Goal: Information Seeking & Learning: Learn about a topic

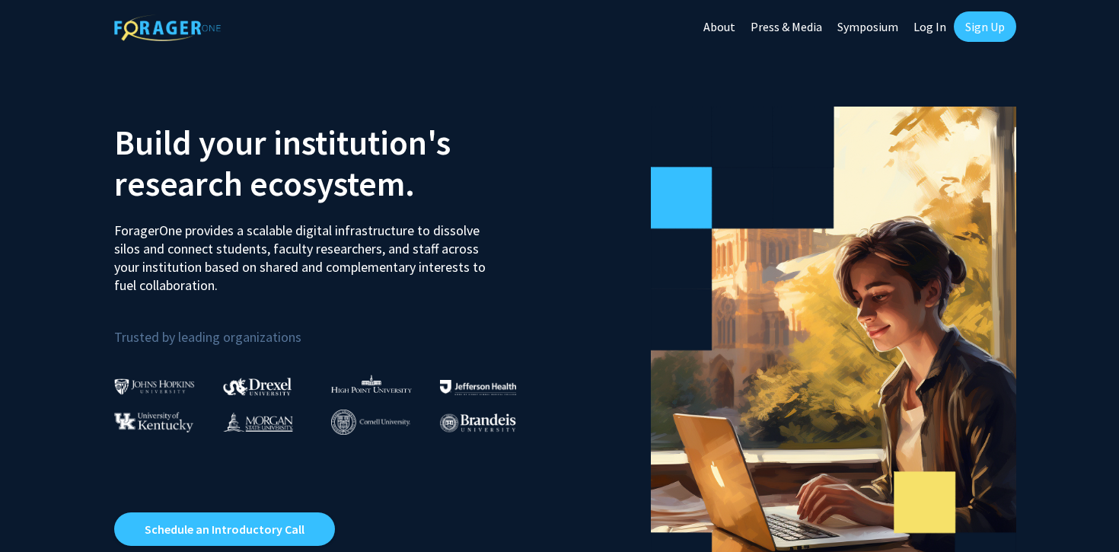
click at [939, 27] on link "Log In" at bounding box center [930, 26] width 48 height 53
select select
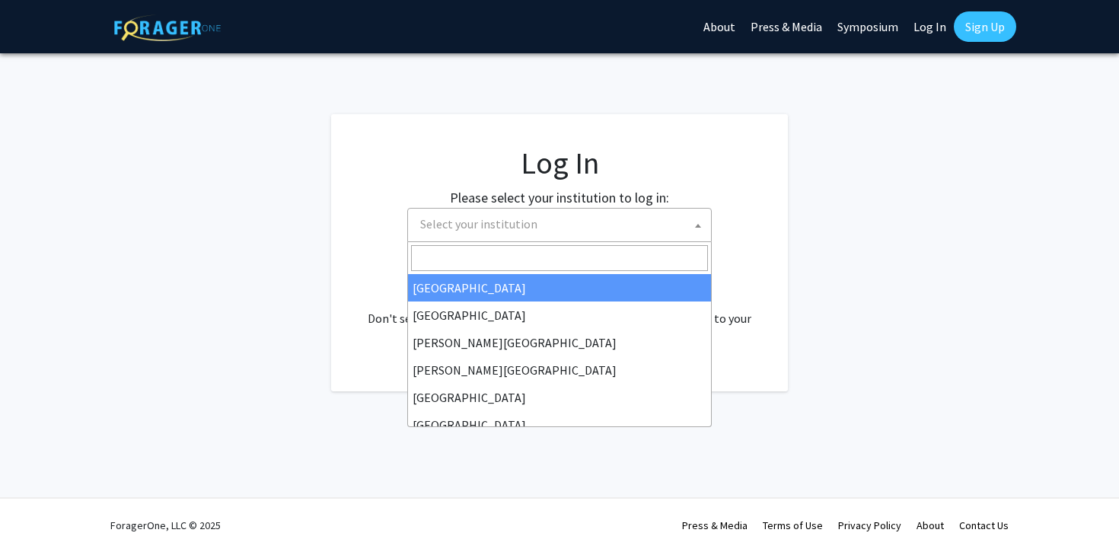
click at [653, 219] on span "Select your institution" at bounding box center [562, 224] width 297 height 31
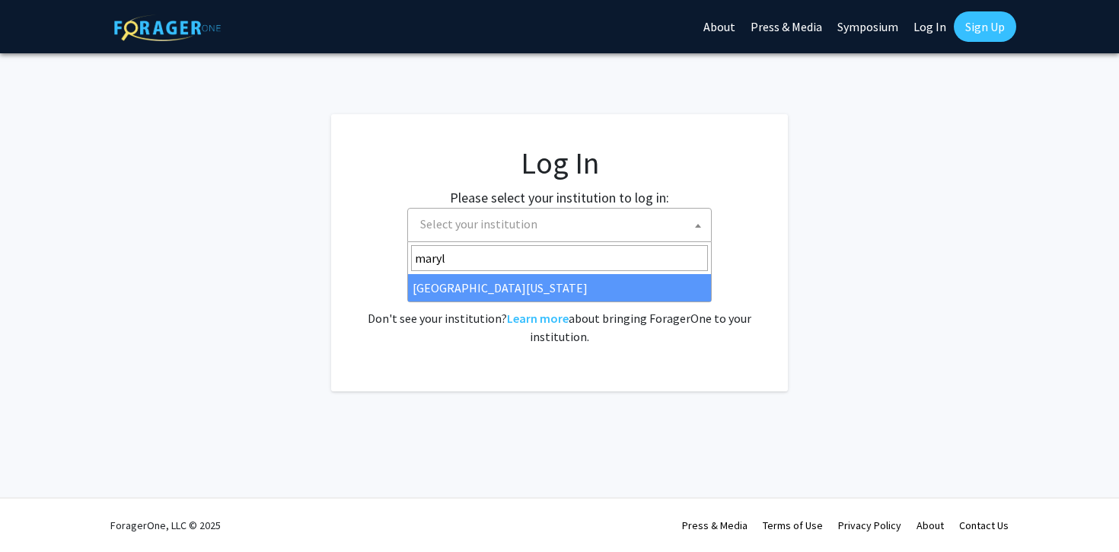
type input "maryl"
select select "31"
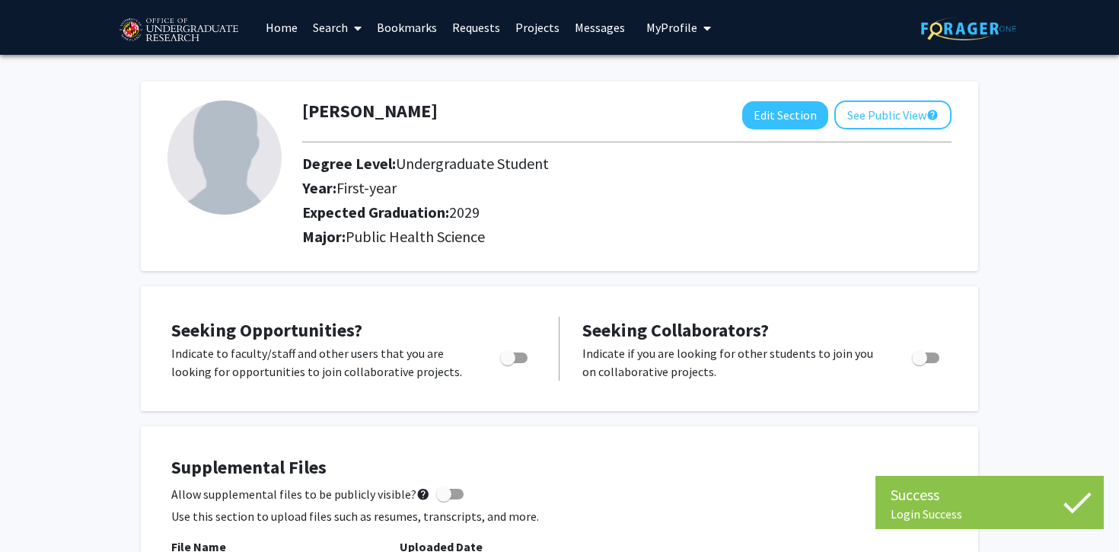
click at [339, 27] on link "Search" at bounding box center [337, 27] width 64 height 53
click at [352, 59] on span "Faculty/Staff" at bounding box center [361, 70] width 112 height 30
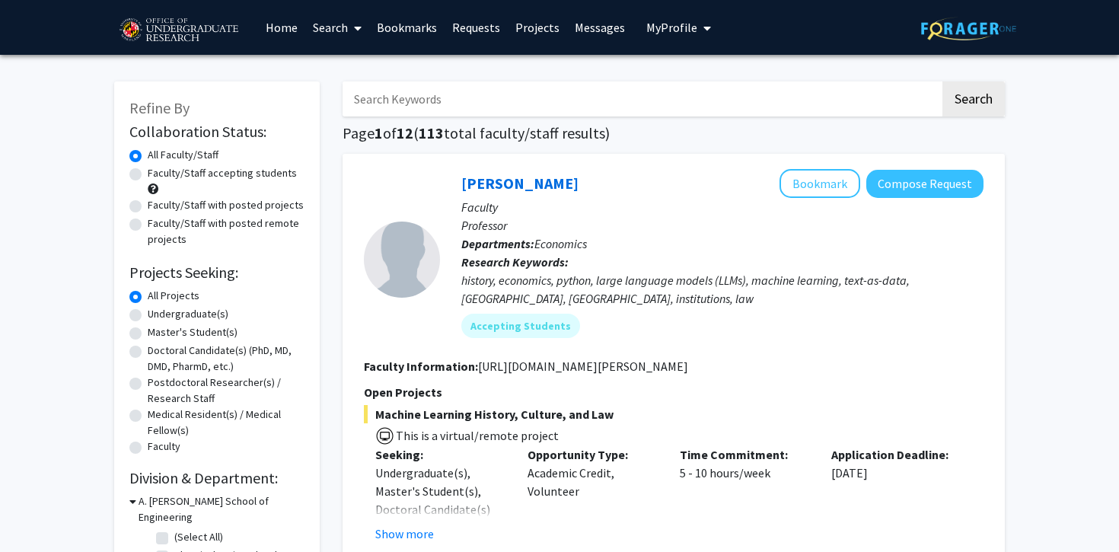
click at [207, 314] on label "Undergraduate(s)" at bounding box center [188, 314] width 81 height 16
click at [158, 314] on input "Undergraduate(s)" at bounding box center [153, 311] width 10 height 10
radio input "true"
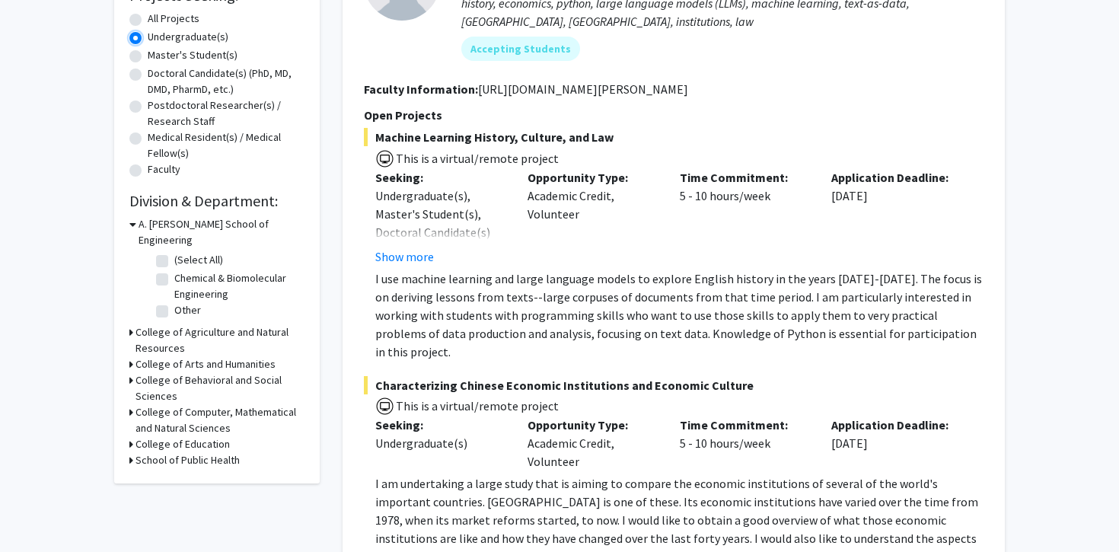
scroll to position [282, 0]
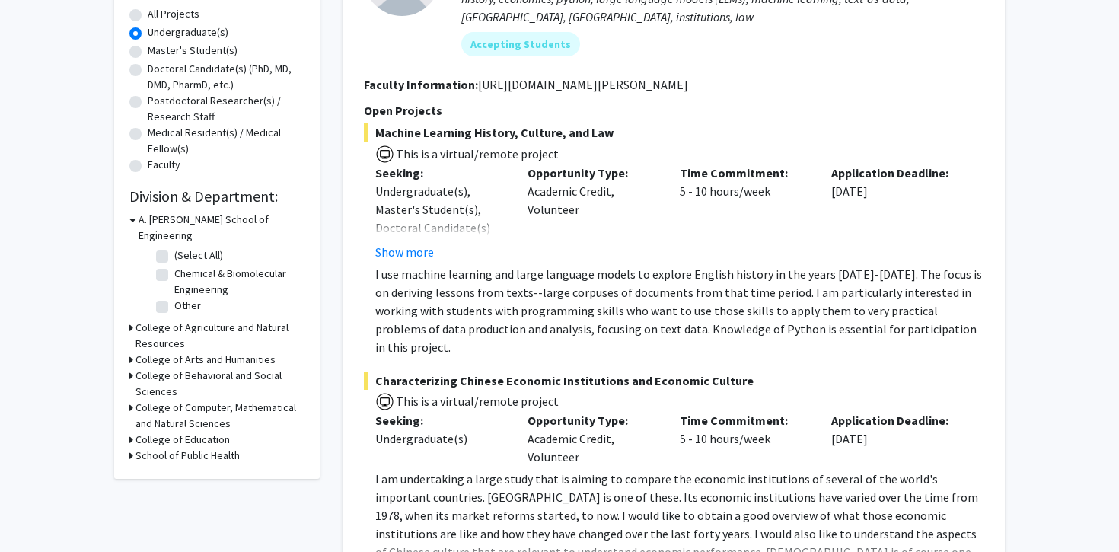
click at [208, 320] on h3 "College of Agriculture and Natural Resources" at bounding box center [220, 336] width 169 height 32
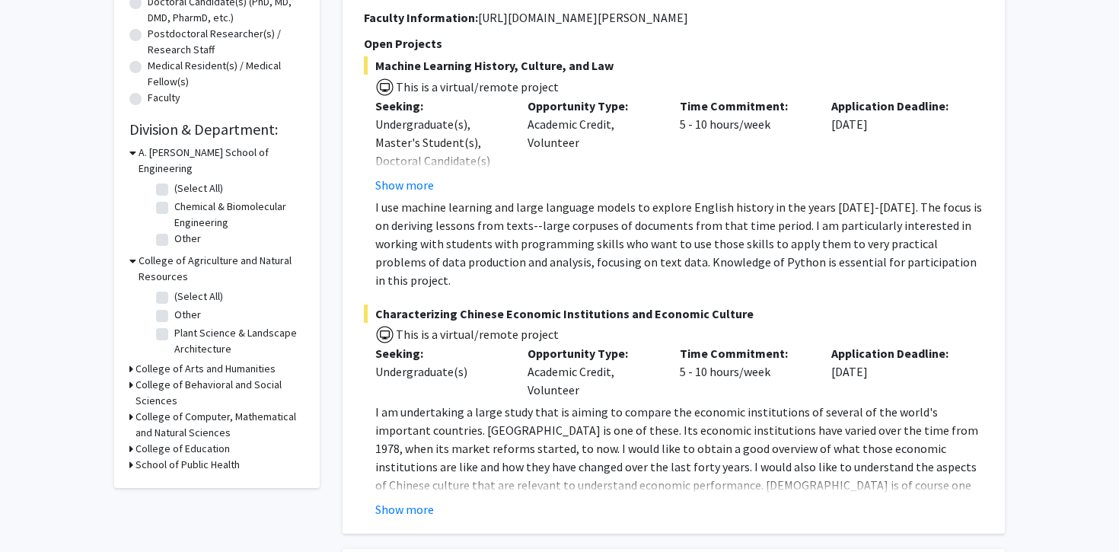
scroll to position [355, 0]
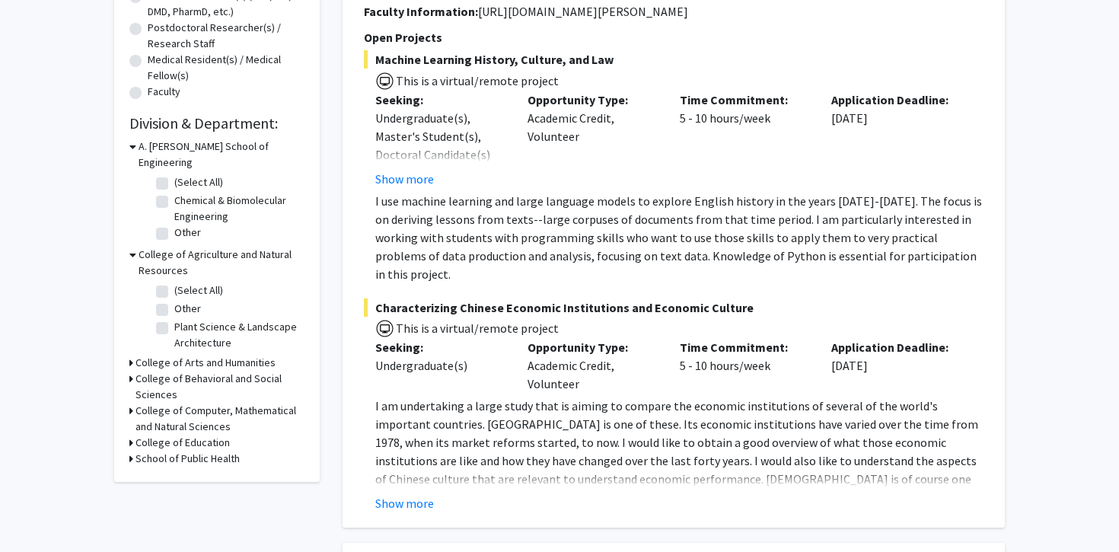
click at [174, 283] on label "(Select All)" at bounding box center [198, 291] width 49 height 16
click at [174, 283] on input "(Select All)" at bounding box center [179, 288] width 10 height 10
checkbox input "true"
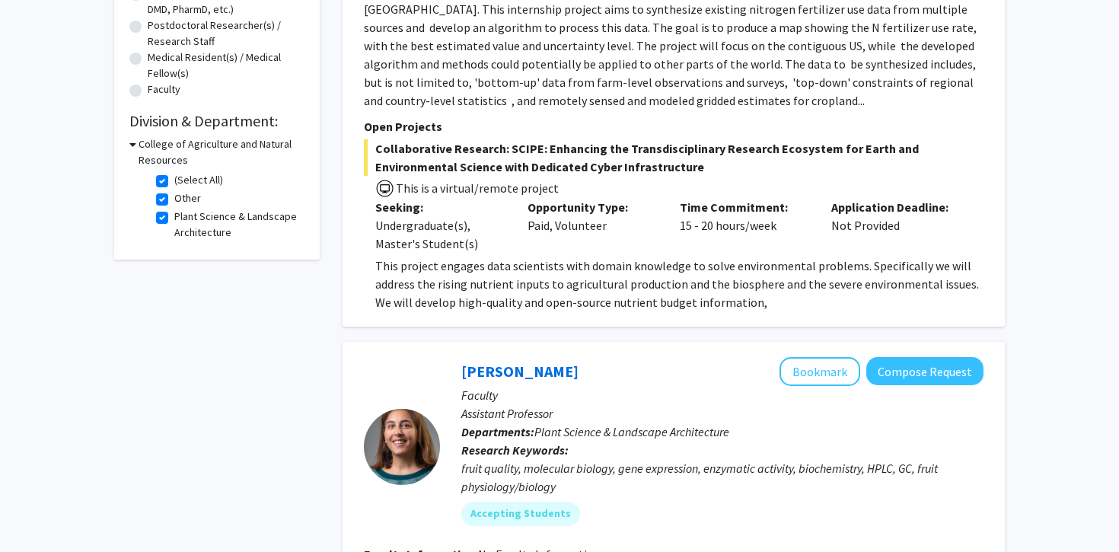
scroll to position [374, 0]
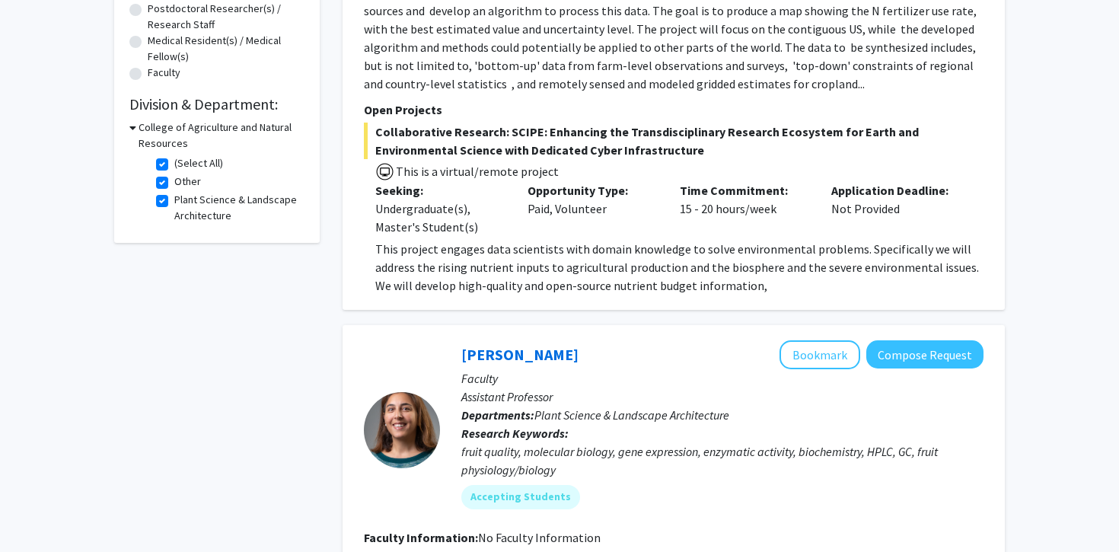
click at [174, 162] on label "(Select All)" at bounding box center [198, 163] width 49 height 16
click at [174, 162] on input "(Select All)" at bounding box center [179, 160] width 10 height 10
checkbox input "false"
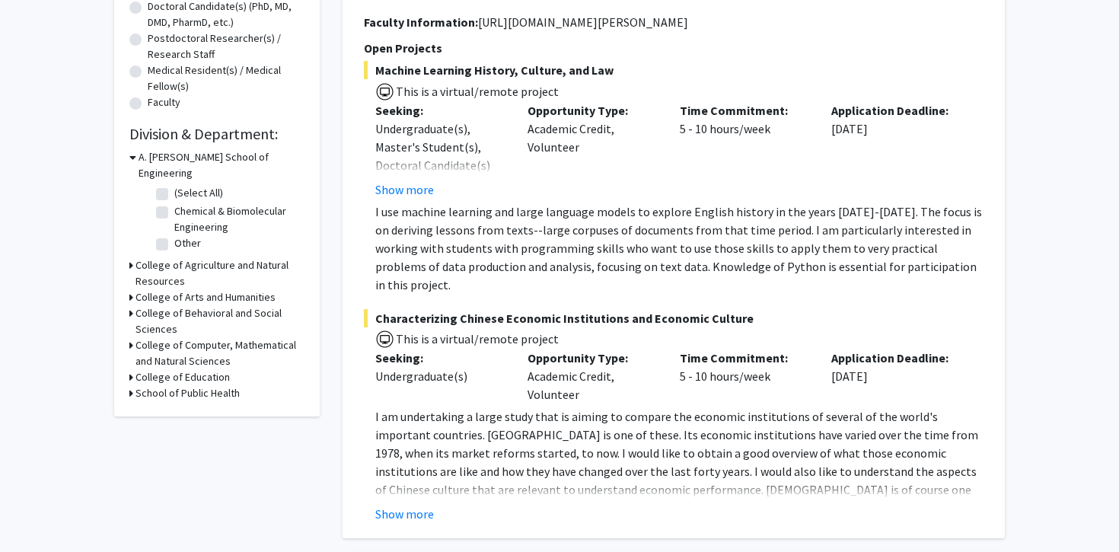
scroll to position [345, 0]
click at [221, 385] on h3 "School of Public Health" at bounding box center [188, 393] width 104 height 16
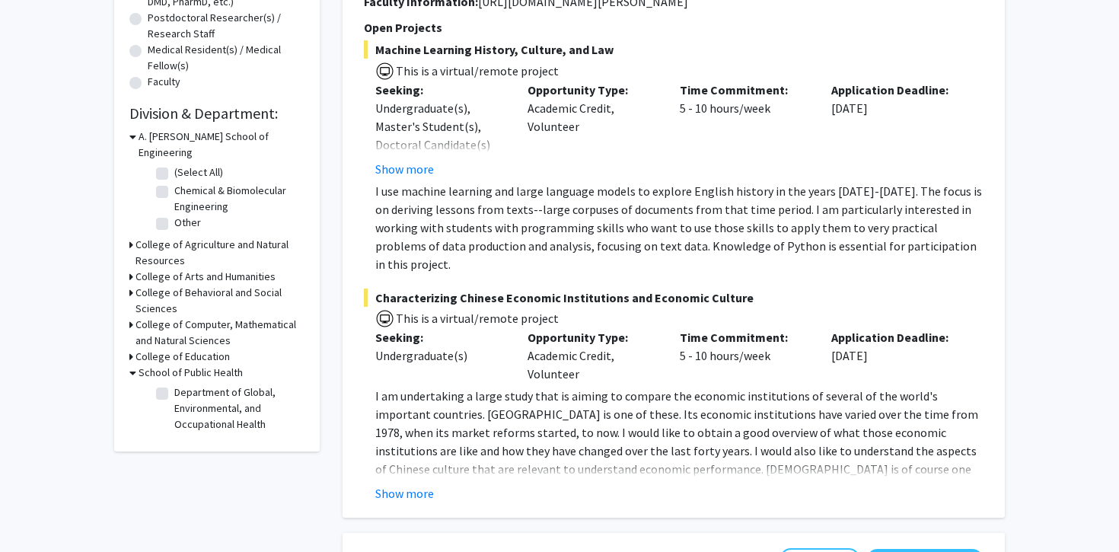
scroll to position [366, 0]
click at [174, 384] on label "Department of Global, Environmental, and Occupational Health" at bounding box center [237, 408] width 126 height 48
click at [174, 384] on input "Department of Global, Environmental, and Occupational Health" at bounding box center [179, 389] width 10 height 10
checkbox input "true"
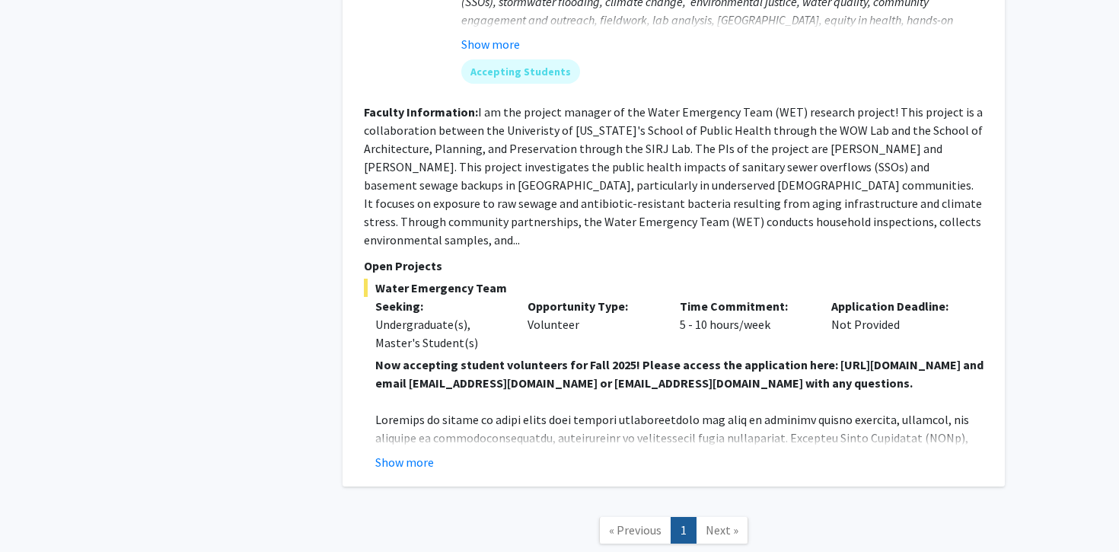
scroll to position [964, 0]
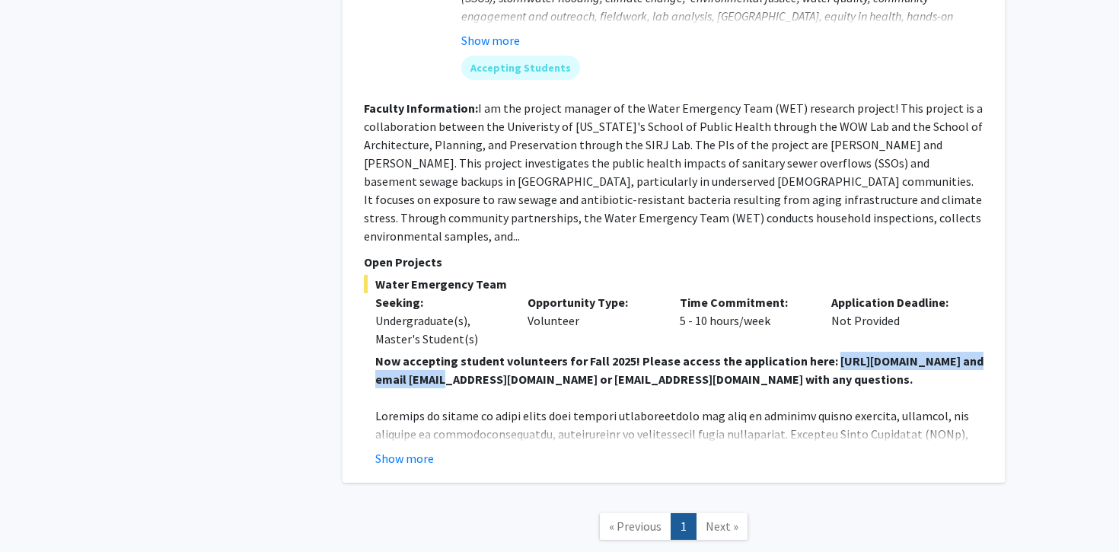
drag, startPoint x: 611, startPoint y: 362, endPoint x: 405, endPoint y: 364, distance: 205.6
click at [405, 364] on strong "Now accepting student volunteers for Fall 2025! Please access the application h…" at bounding box center [679, 370] width 608 height 34
copy strong "https://forms.gle/vABvS8fVzUefN9QF6"
